Goal: Find specific page/section: Find specific page/section

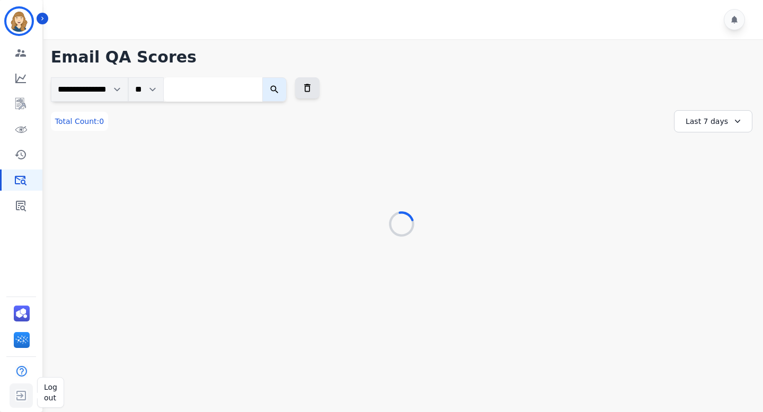
click at [22, 386] on img "Sidebar" at bounding box center [21, 396] width 19 height 20
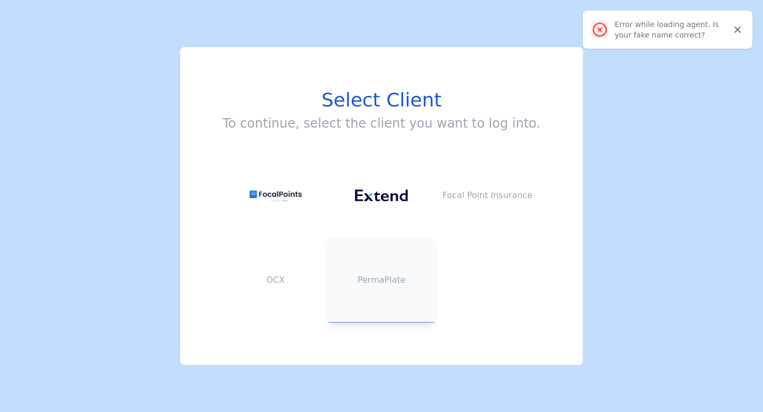
click at [353, 257] on button "PermaPlate" at bounding box center [381, 280] width 106 height 85
